Goal: Information Seeking & Learning: Learn about a topic

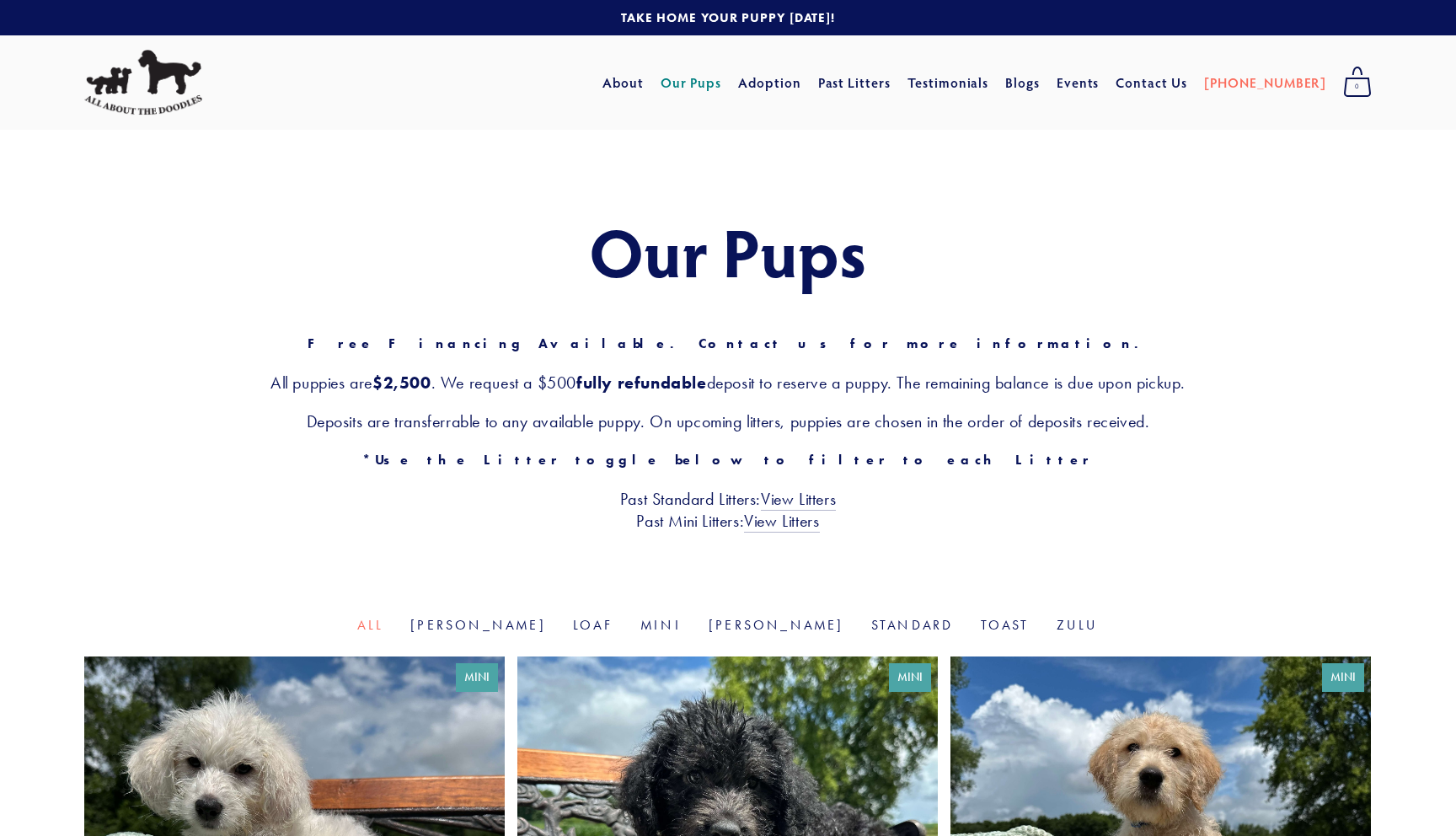
click at [185, 104] on img at bounding box center [143, 83] width 118 height 66
click at [1056, 623] on link "Zulu" at bounding box center [1078, 624] width 42 height 16
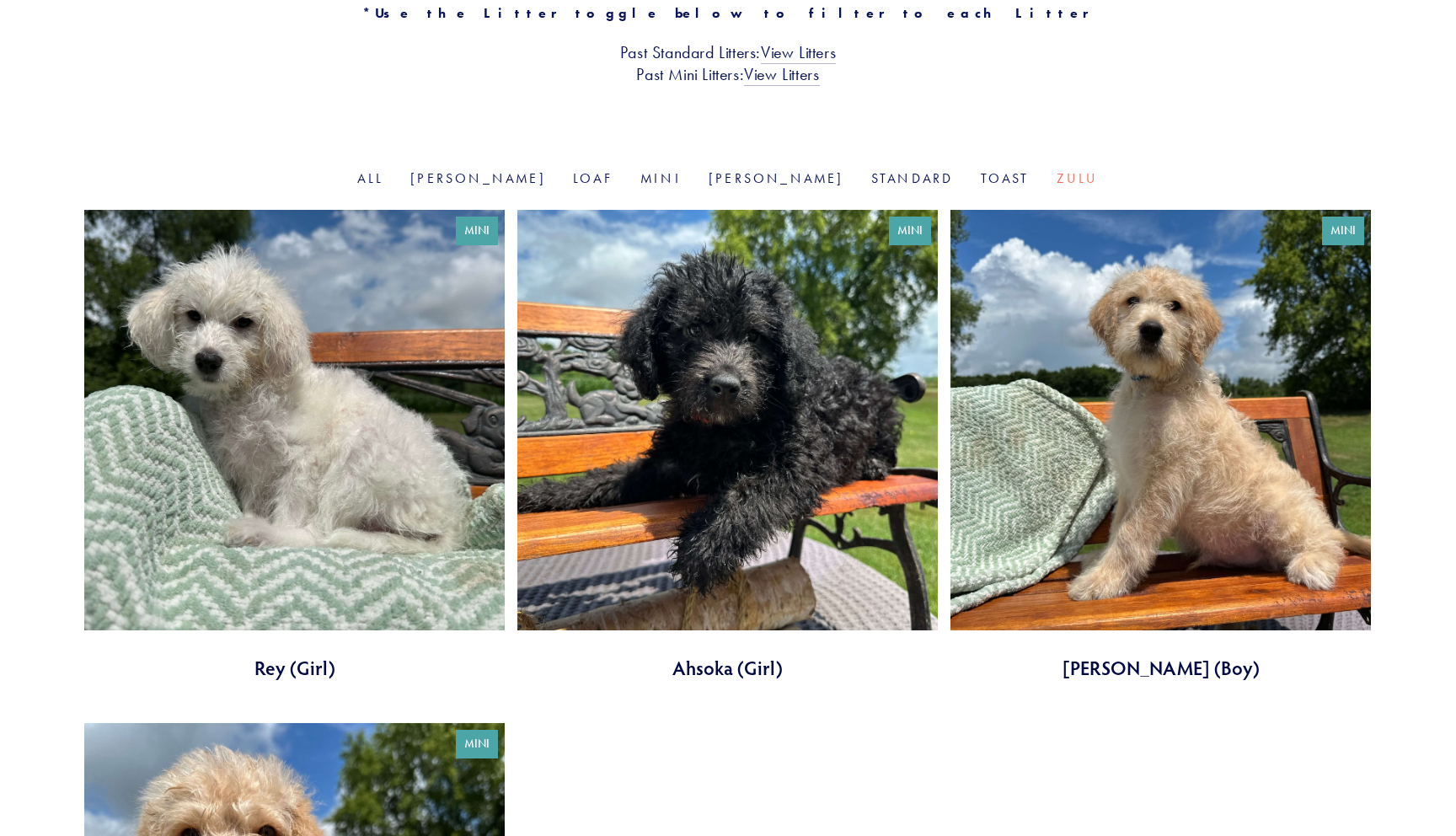
scroll to position [210, 0]
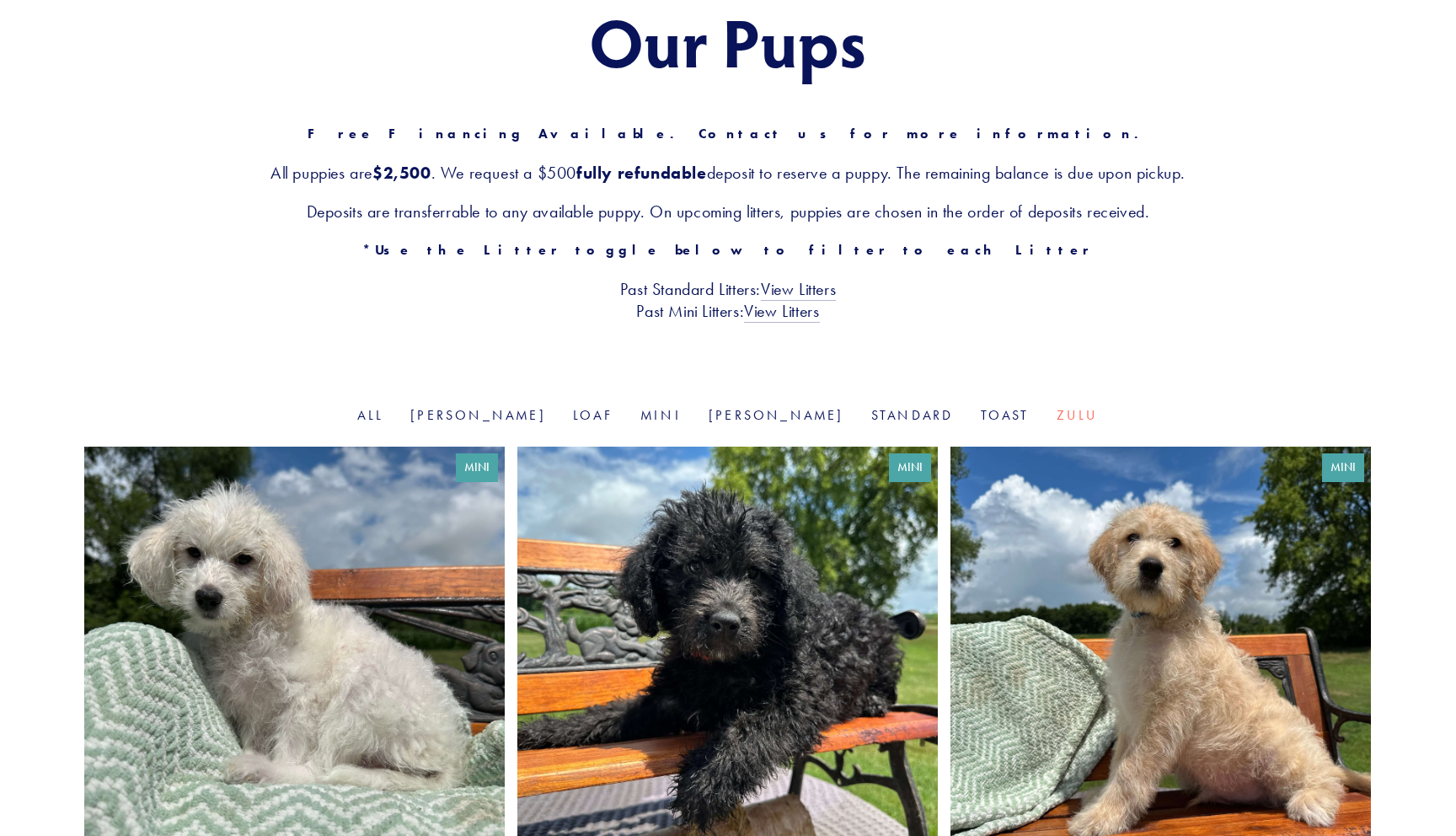
click at [556, 400] on div "Our Pups Free Financing Available. Contact us for more information. All puppies…" at bounding box center [728, 162] width 1456 height 486
click at [604, 416] on link "Loaf" at bounding box center [593, 414] width 40 height 16
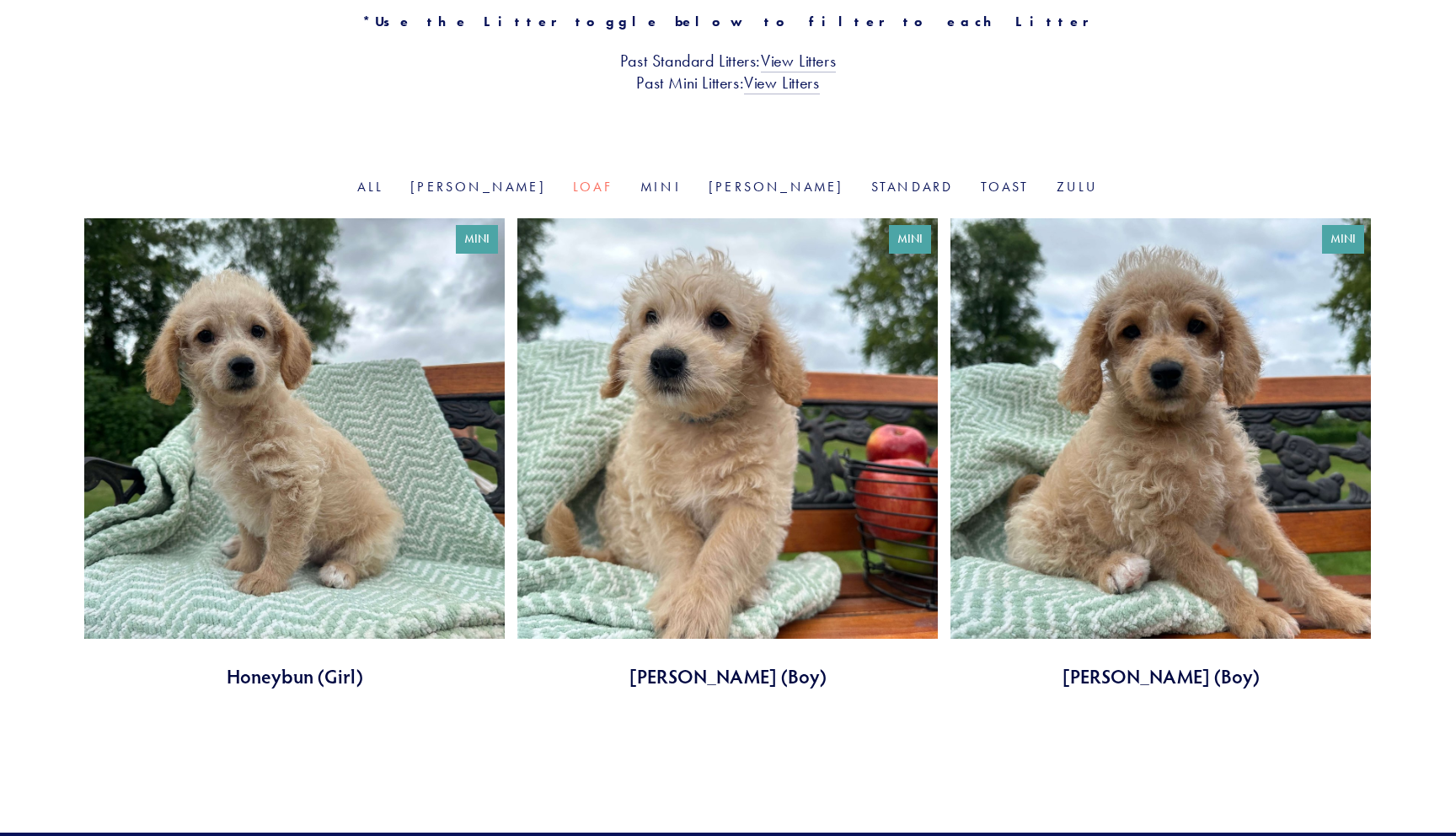
scroll to position [403, 0]
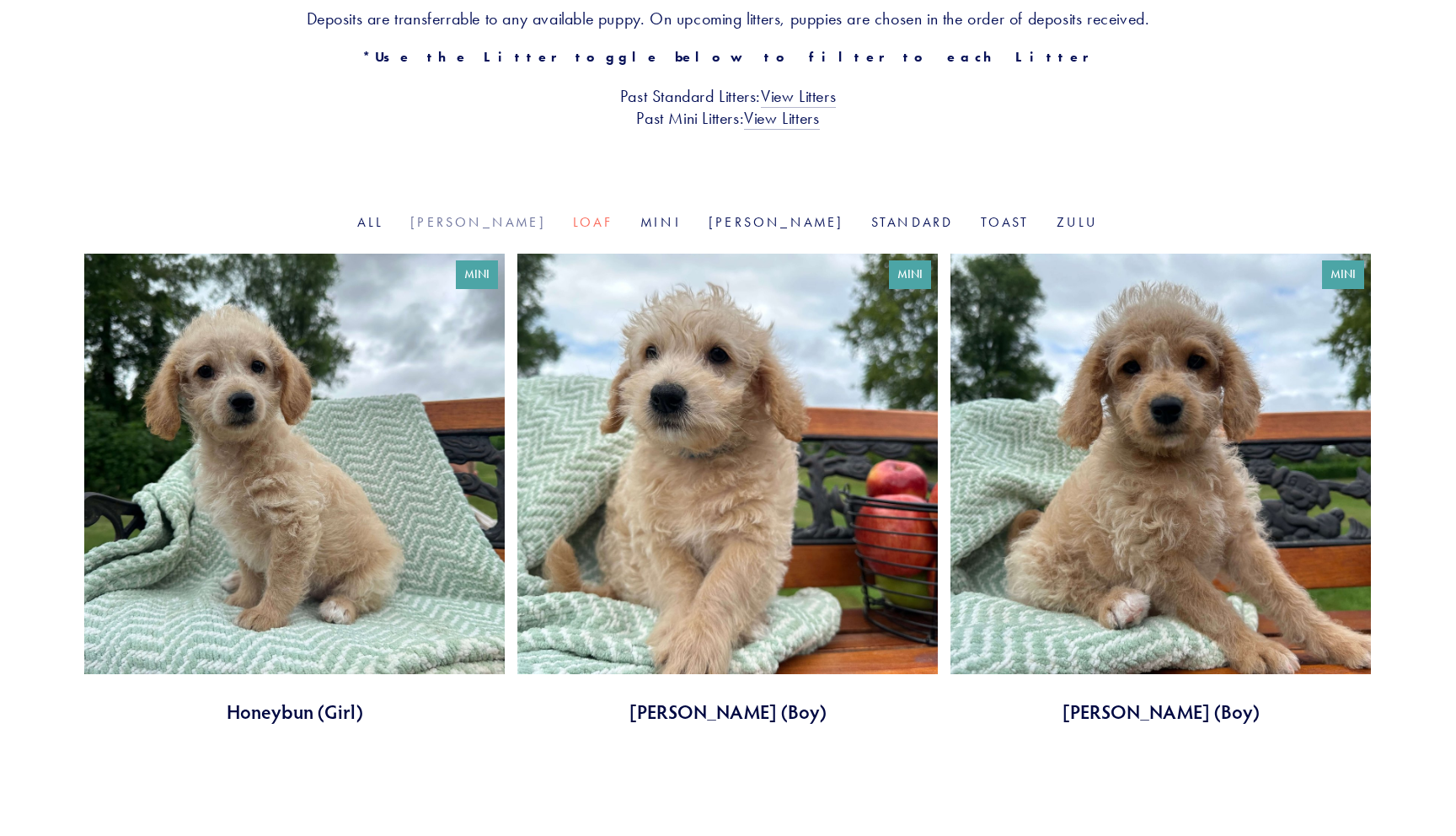
click at [538, 219] on link "[PERSON_NAME]" at bounding box center [478, 222] width 135 height 16
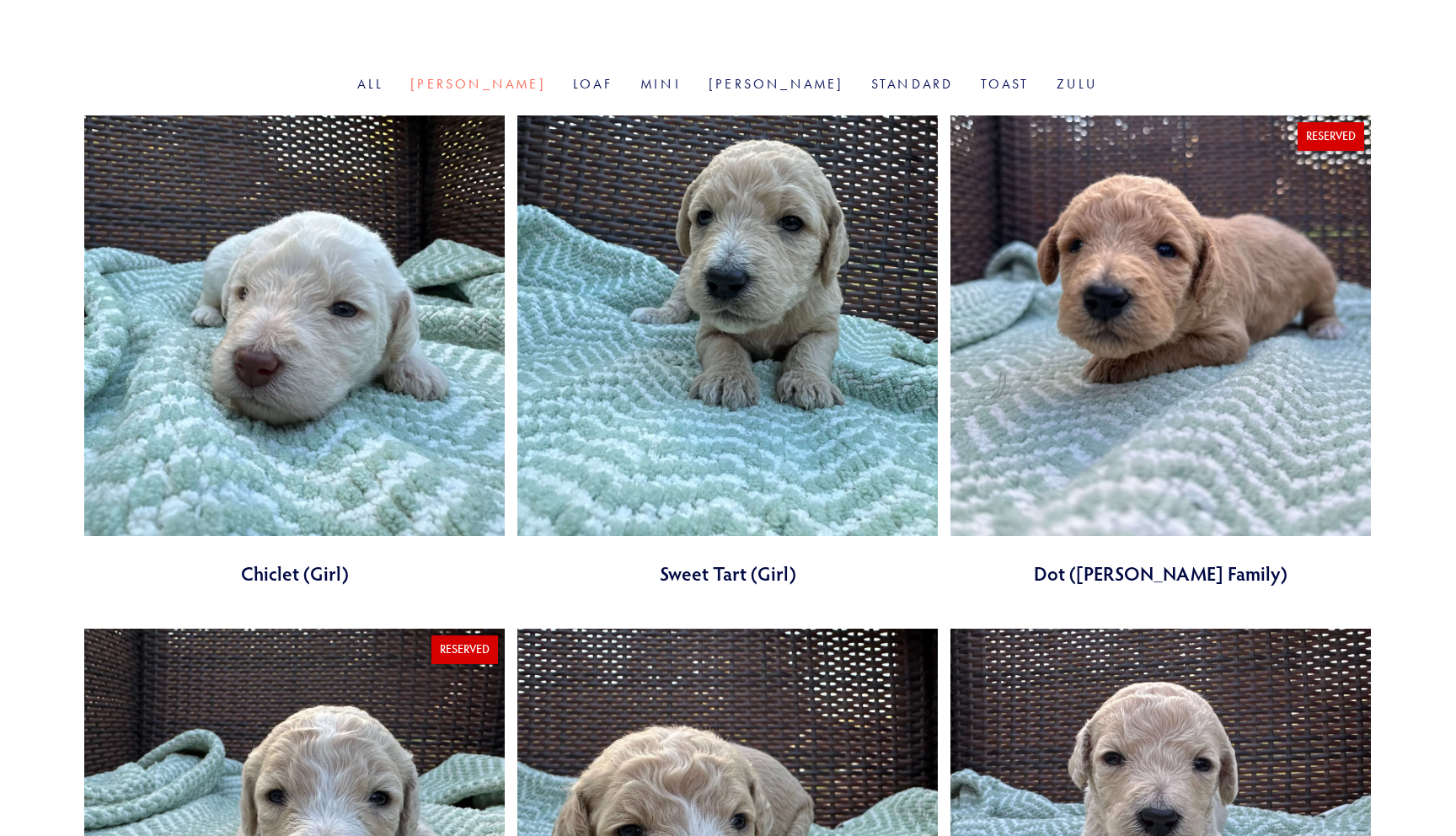
scroll to position [483, 0]
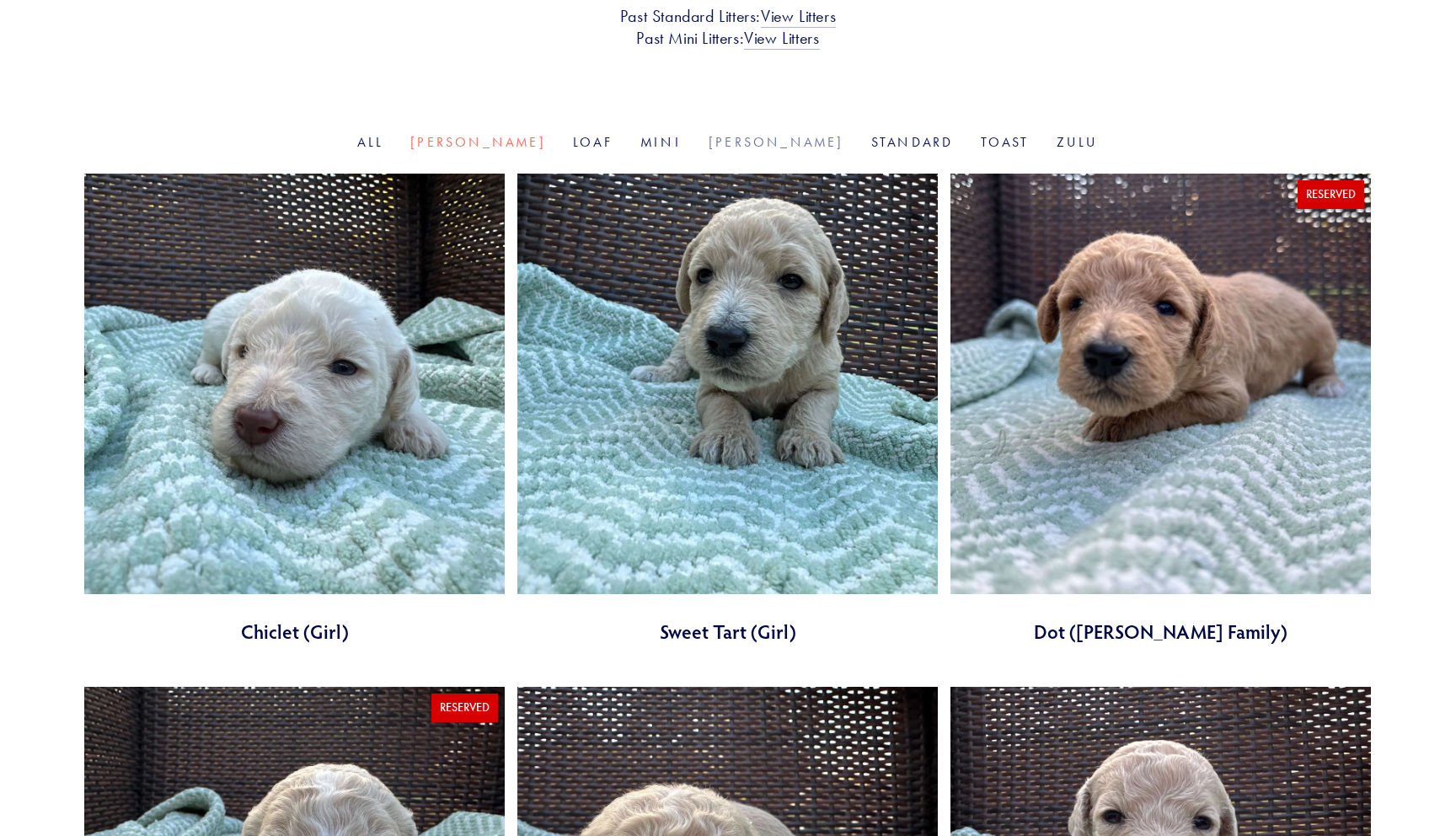
click at [727, 141] on link "[PERSON_NAME]" at bounding box center [776, 142] width 135 height 16
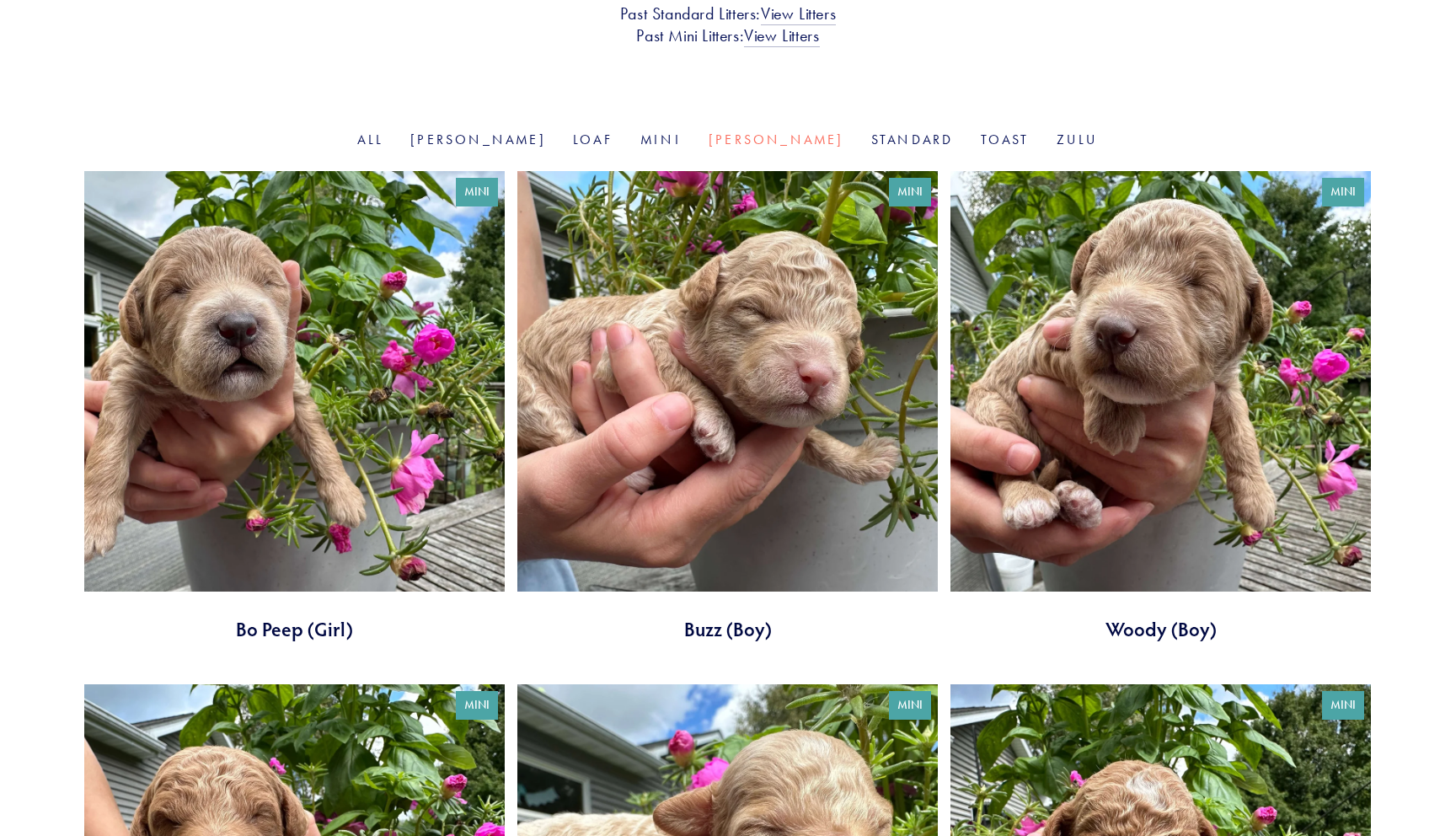
scroll to position [403, 0]
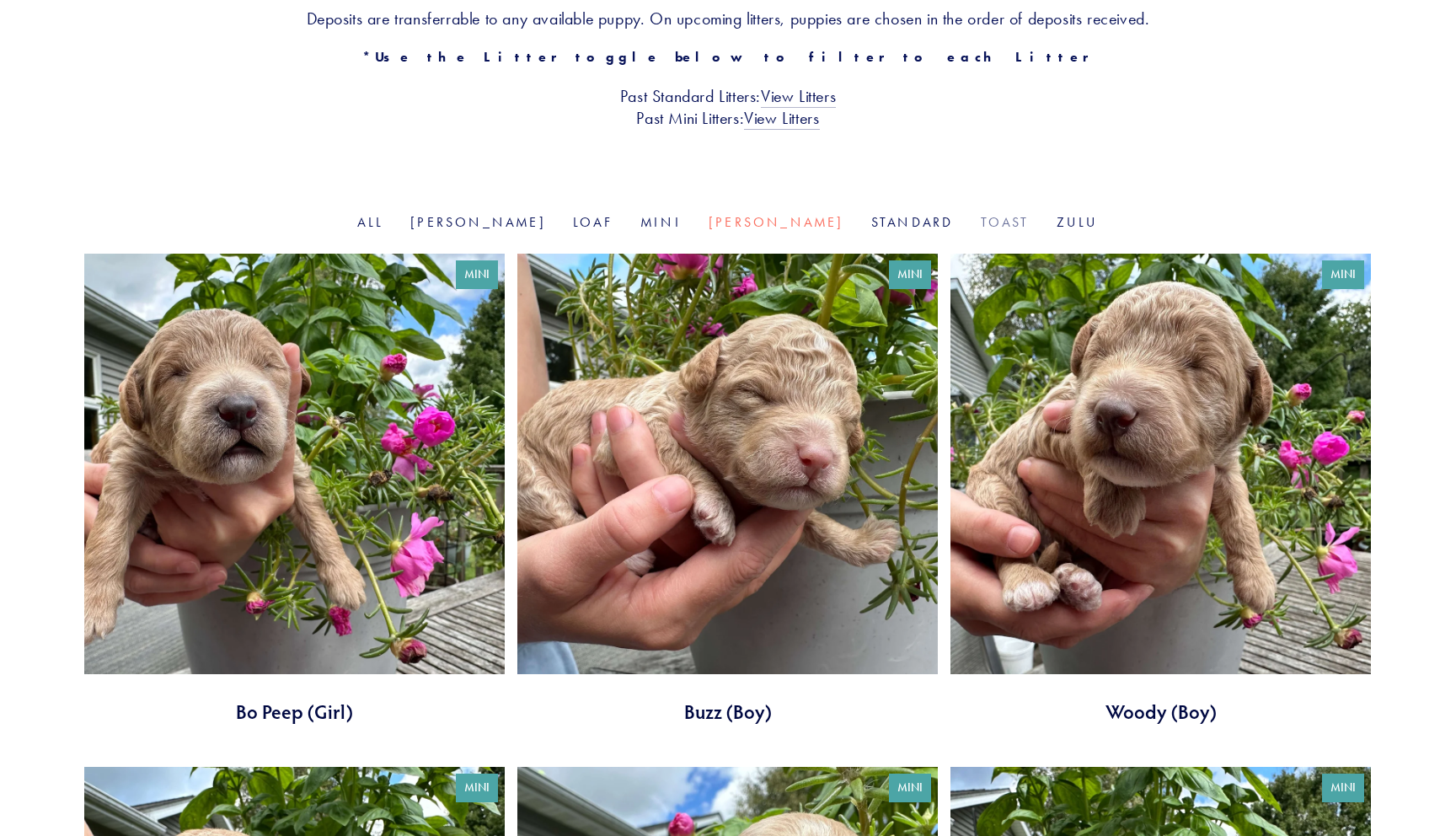
click at [981, 227] on link "Toast" at bounding box center [1006, 222] width 49 height 16
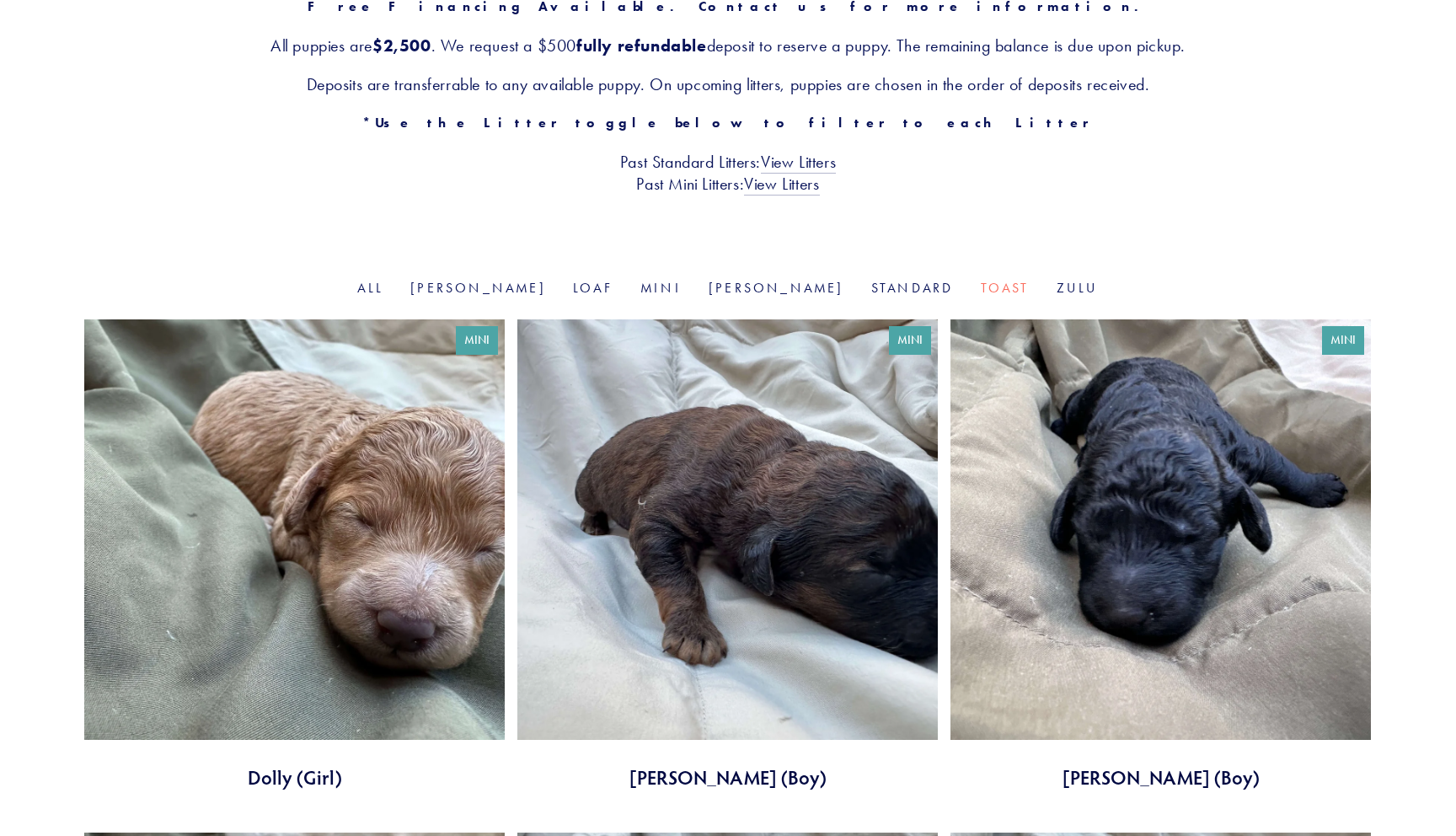
scroll to position [203, 0]
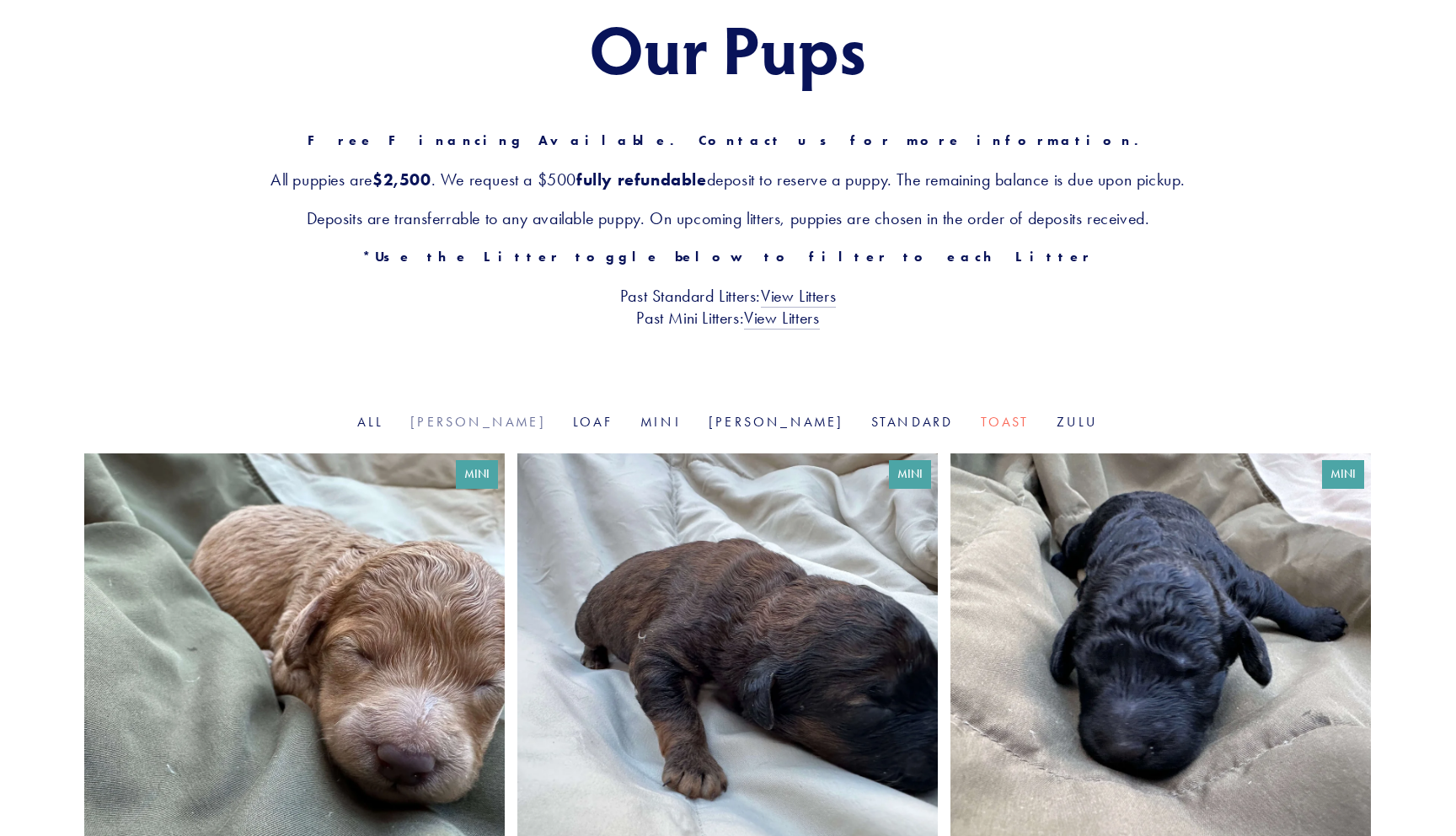
click at [518, 424] on link "[PERSON_NAME]" at bounding box center [478, 422] width 135 height 16
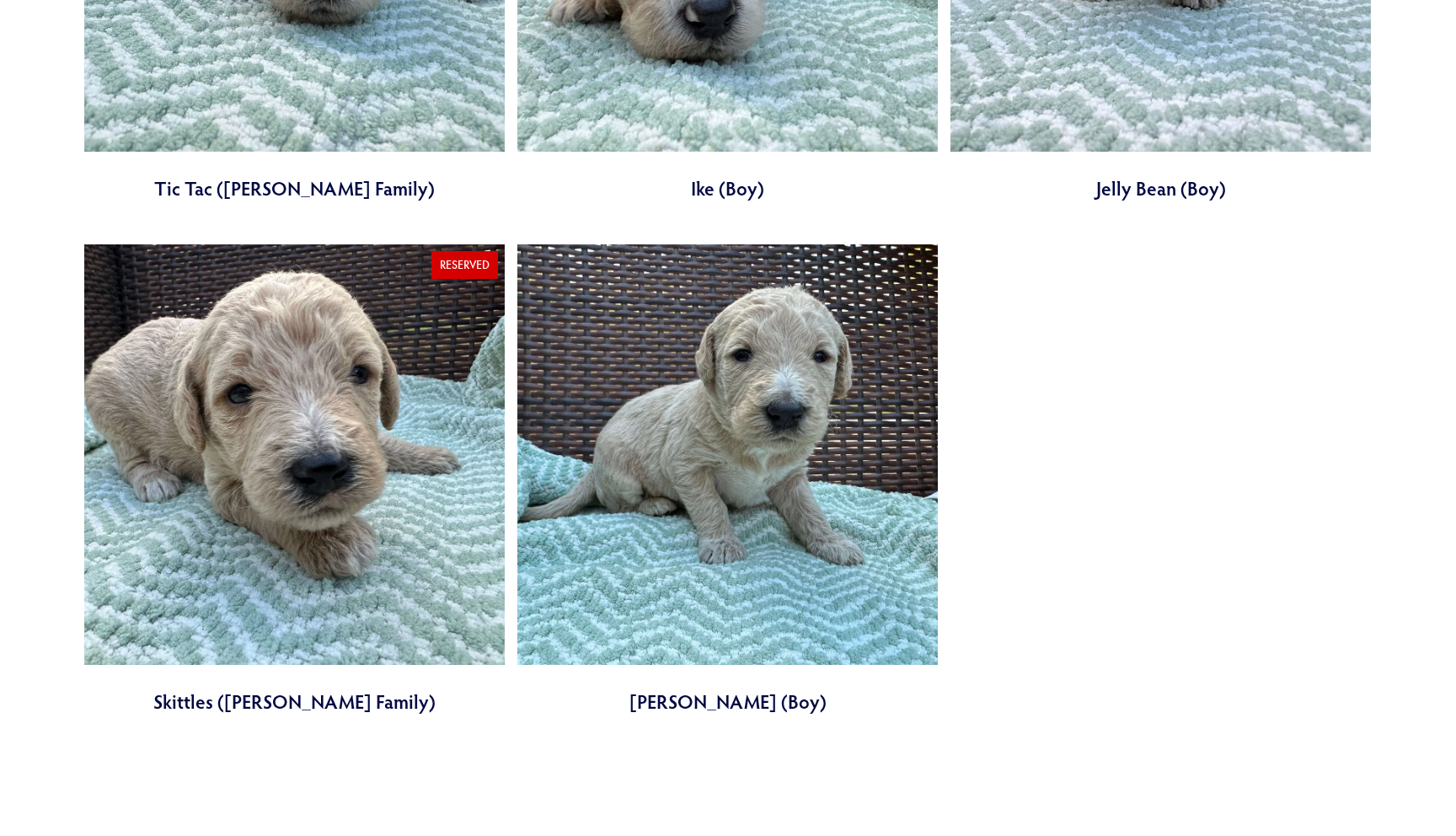
scroll to position [1451, 0]
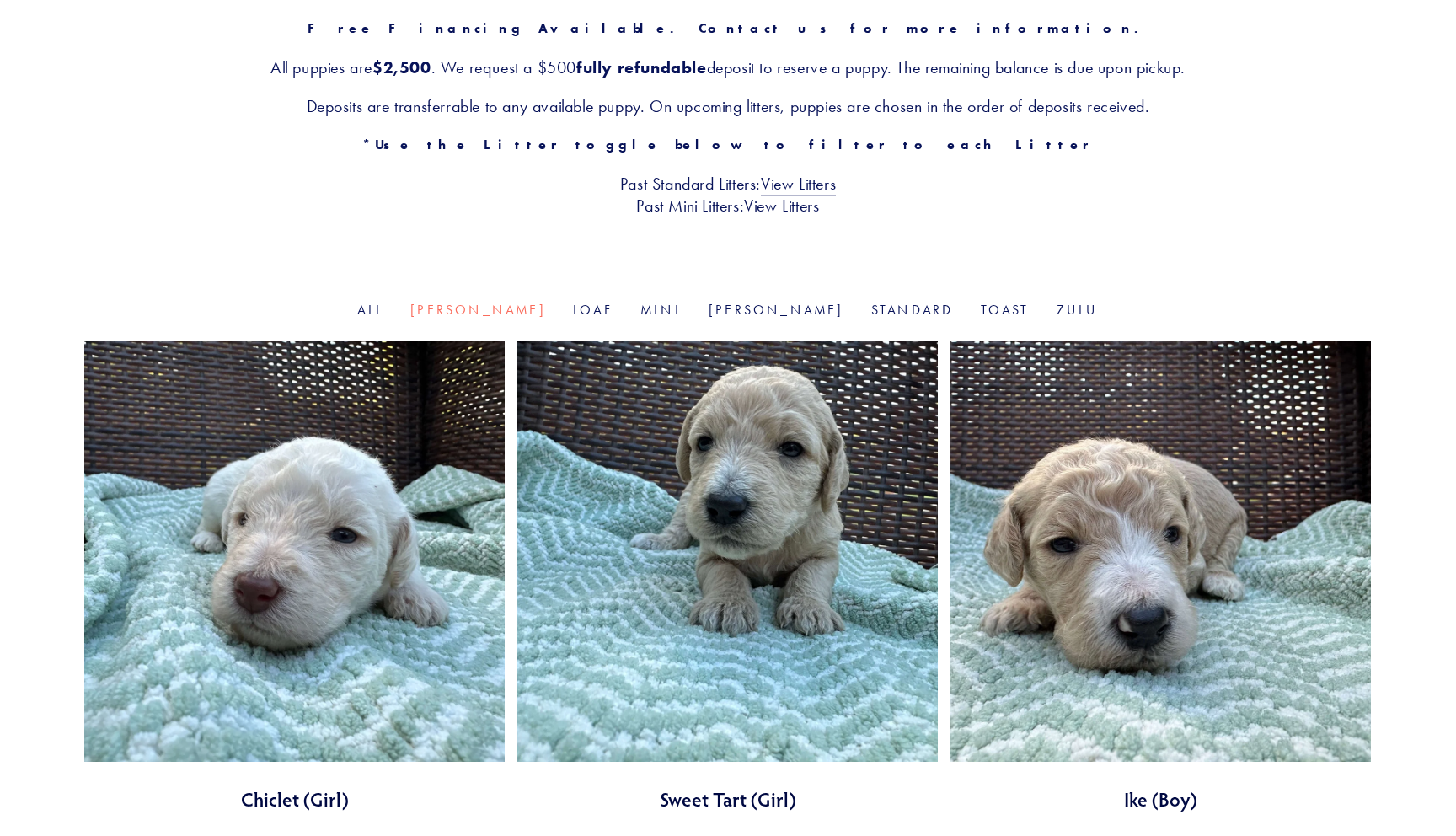
scroll to position [192, 0]
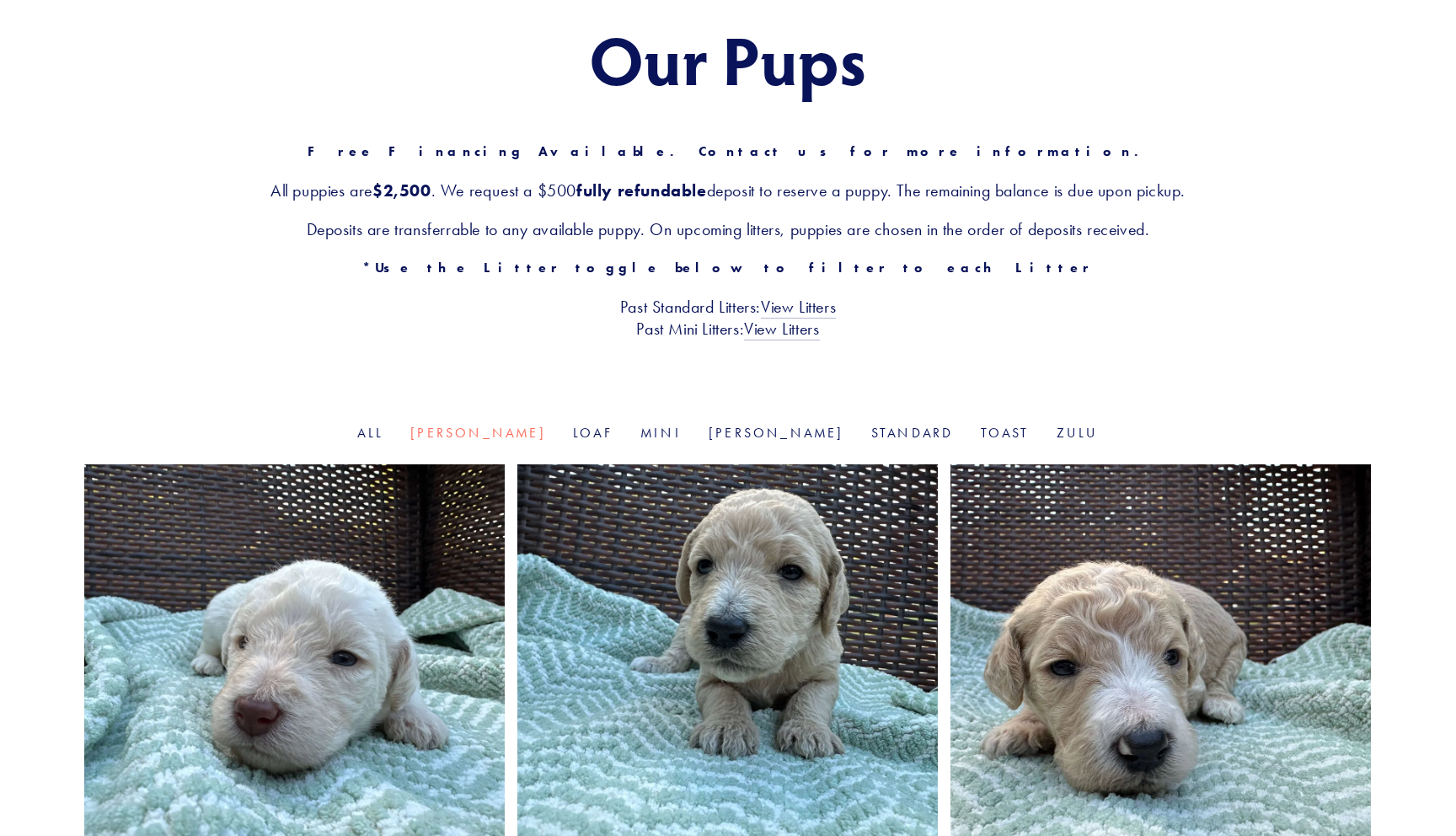
click at [148, 234] on h3 "Deposits are transferrable to any available puppy. On upcoming litters, puppies…" at bounding box center [728, 228] width 1287 height 22
